Goal: Information Seeking & Learning: Check status

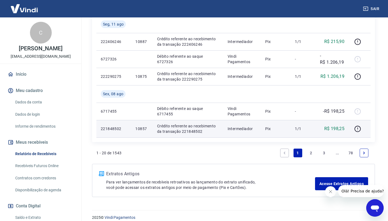
scroll to position [512, 0]
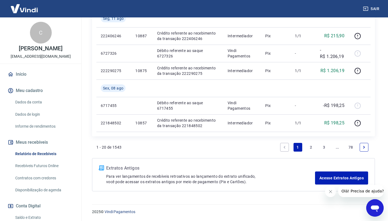
click at [312, 147] on link "2" at bounding box center [311, 147] width 9 height 9
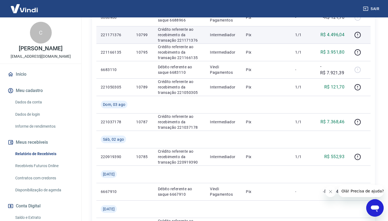
scroll to position [322, 0]
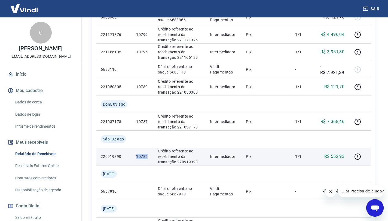
drag, startPoint x: 149, startPoint y: 156, endPoint x: 135, endPoint y: 155, distance: 13.9
click at [135, 155] on td "10785" at bounding box center [143, 156] width 22 height 17
copy p "10785"
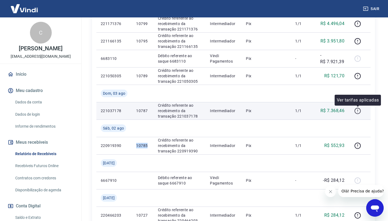
scroll to position [358, 0]
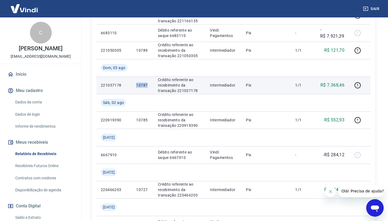
drag, startPoint x: 149, startPoint y: 84, endPoint x: 135, endPoint y: 84, distance: 13.9
click at [135, 84] on td "10787" at bounding box center [143, 85] width 22 height 17
copy p "10787"
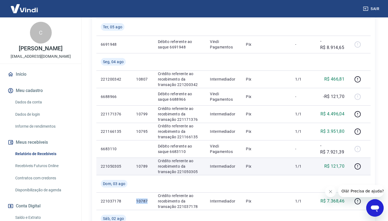
scroll to position [247, 0]
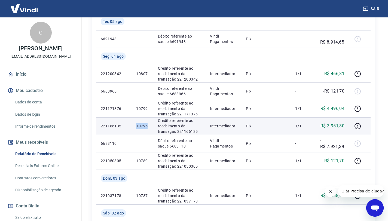
drag, startPoint x: 147, startPoint y: 126, endPoint x: 134, endPoint y: 126, distance: 12.8
click at [134, 126] on td "10795" at bounding box center [143, 125] width 22 height 17
copy p "10795"
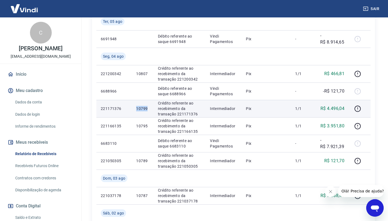
drag, startPoint x: 148, startPoint y: 108, endPoint x: 136, endPoint y: 107, distance: 12.3
click at [133, 108] on td "10799" at bounding box center [143, 108] width 22 height 17
copy p "10799"
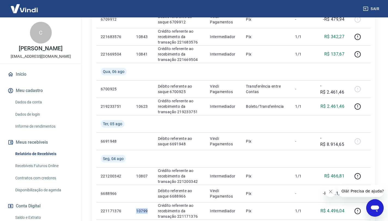
scroll to position [184, 0]
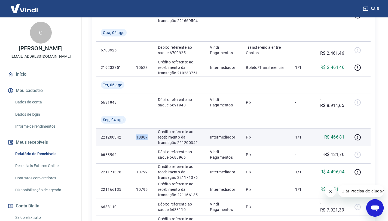
drag, startPoint x: 150, startPoint y: 137, endPoint x: 130, endPoint y: 137, distance: 19.4
click at [130, 137] on tr "221200342 10807 Crédito referente ao recebimento da transação 221200342 Interme…" at bounding box center [233, 137] width 274 height 17
copy tr "10807"
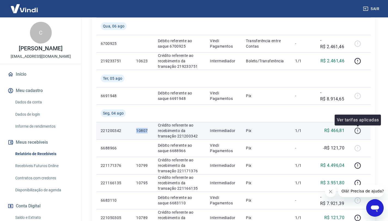
scroll to position [223, 0]
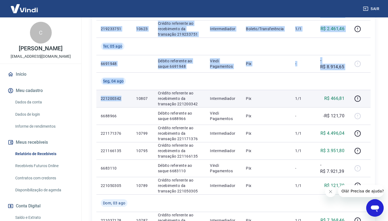
drag, startPoint x: 119, startPoint y: 98, endPoint x: 105, endPoint y: 98, distance: 14.2
click at [95, 97] on div "ID Pedido Descrição Origem Pagamento Parcelas Valor Líq. Tarifas [DATE] 6709912…" at bounding box center [233, 169] width 283 height 550
click at [125, 99] on p "221200342" at bounding box center [114, 98] width 27 height 5
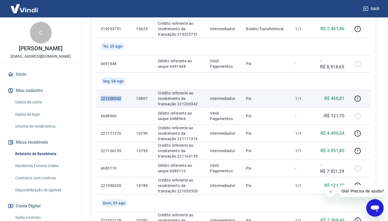
drag, startPoint x: 121, startPoint y: 100, endPoint x: 101, endPoint y: 98, distance: 20.8
click at [99, 98] on td "221200342" at bounding box center [113, 98] width 35 height 17
copy p "221200342"
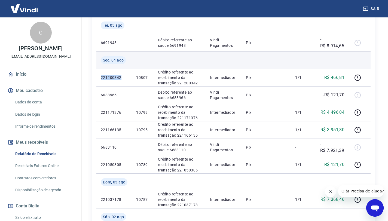
scroll to position [166, 0]
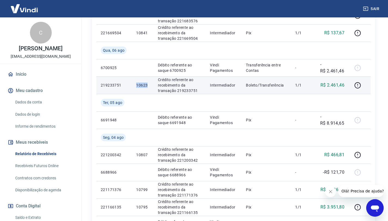
drag, startPoint x: 149, startPoint y: 85, endPoint x: 132, endPoint y: 87, distance: 16.7
click at [132, 87] on td "10623" at bounding box center [143, 85] width 22 height 17
copy p "10623"
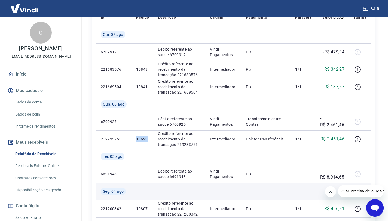
scroll to position [108, 0]
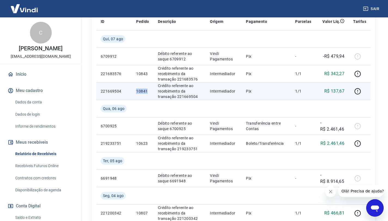
drag, startPoint x: 151, startPoint y: 91, endPoint x: 130, endPoint y: 90, distance: 21.0
click at [130, 90] on tr "221669504 10841 Crédito referente ao recebimento da transação 221669504 Interme…" at bounding box center [233, 91] width 274 height 17
copy tr "10841"
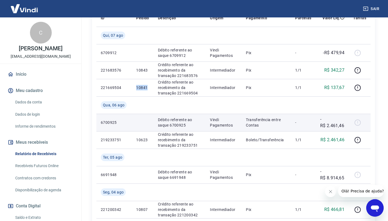
scroll to position [112, 0]
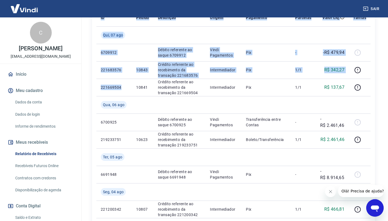
drag, startPoint x: 123, startPoint y: 87, endPoint x: 93, endPoint y: 87, distance: 29.4
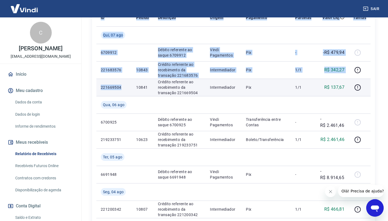
click at [126, 88] on p "221669504" at bounding box center [114, 87] width 27 height 5
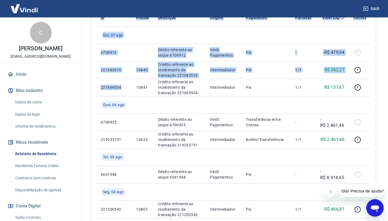
drag, startPoint x: 123, startPoint y: 88, endPoint x: 95, endPoint y: 87, distance: 27.5
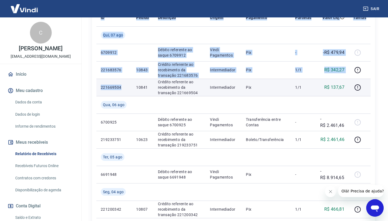
click at [123, 87] on p "221669504" at bounding box center [114, 87] width 27 height 5
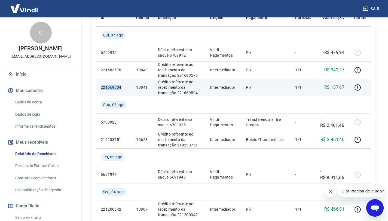
drag, startPoint x: 122, startPoint y: 88, endPoint x: 99, endPoint y: 87, distance: 23.2
click at [99, 87] on td "221669504" at bounding box center [113, 87] width 35 height 17
copy p "221669504"
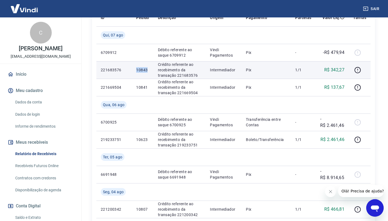
drag, startPoint x: 147, startPoint y: 69, endPoint x: 135, endPoint y: 69, distance: 12.5
click at [135, 69] on td "10843" at bounding box center [143, 69] width 22 height 17
copy p "10843"
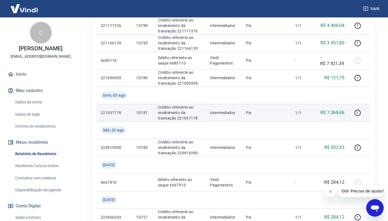
scroll to position [530, 0]
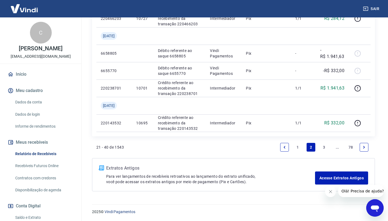
click at [298, 148] on link "1" at bounding box center [298, 147] width 9 height 9
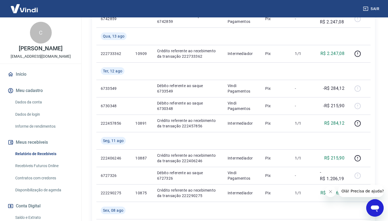
scroll to position [512, 0]
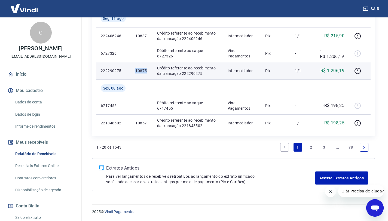
drag, startPoint x: 147, startPoint y: 70, endPoint x: 136, endPoint y: 70, distance: 11.7
click at [136, 70] on p "10875" at bounding box center [141, 70] width 13 height 5
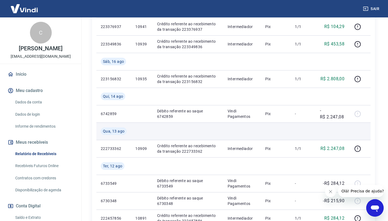
scroll to position [295, 0]
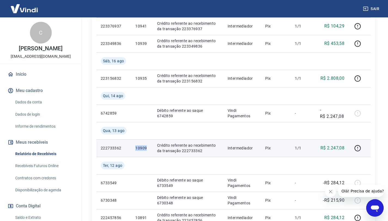
drag, startPoint x: 148, startPoint y: 149, endPoint x: 134, endPoint y: 148, distance: 14.5
click at [134, 148] on td "10909" at bounding box center [142, 148] width 22 height 17
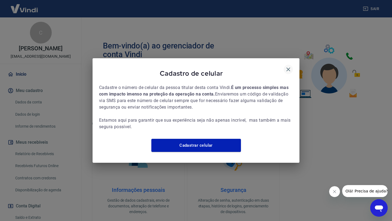
click at [290, 66] on icon "button" at bounding box center [288, 69] width 7 height 7
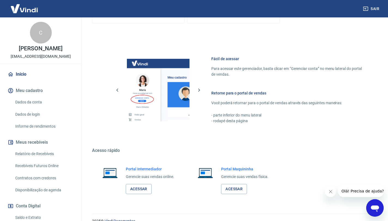
scroll to position [214, 0]
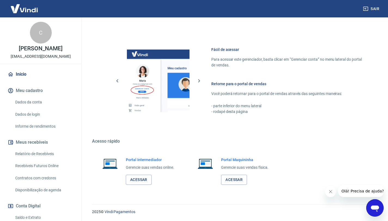
click at [141, 161] on h6 "Portal Intermediador" at bounding box center [150, 159] width 49 height 5
click at [143, 182] on link "Acessar" at bounding box center [139, 180] width 26 height 10
